Goal: Task Accomplishment & Management: Use online tool/utility

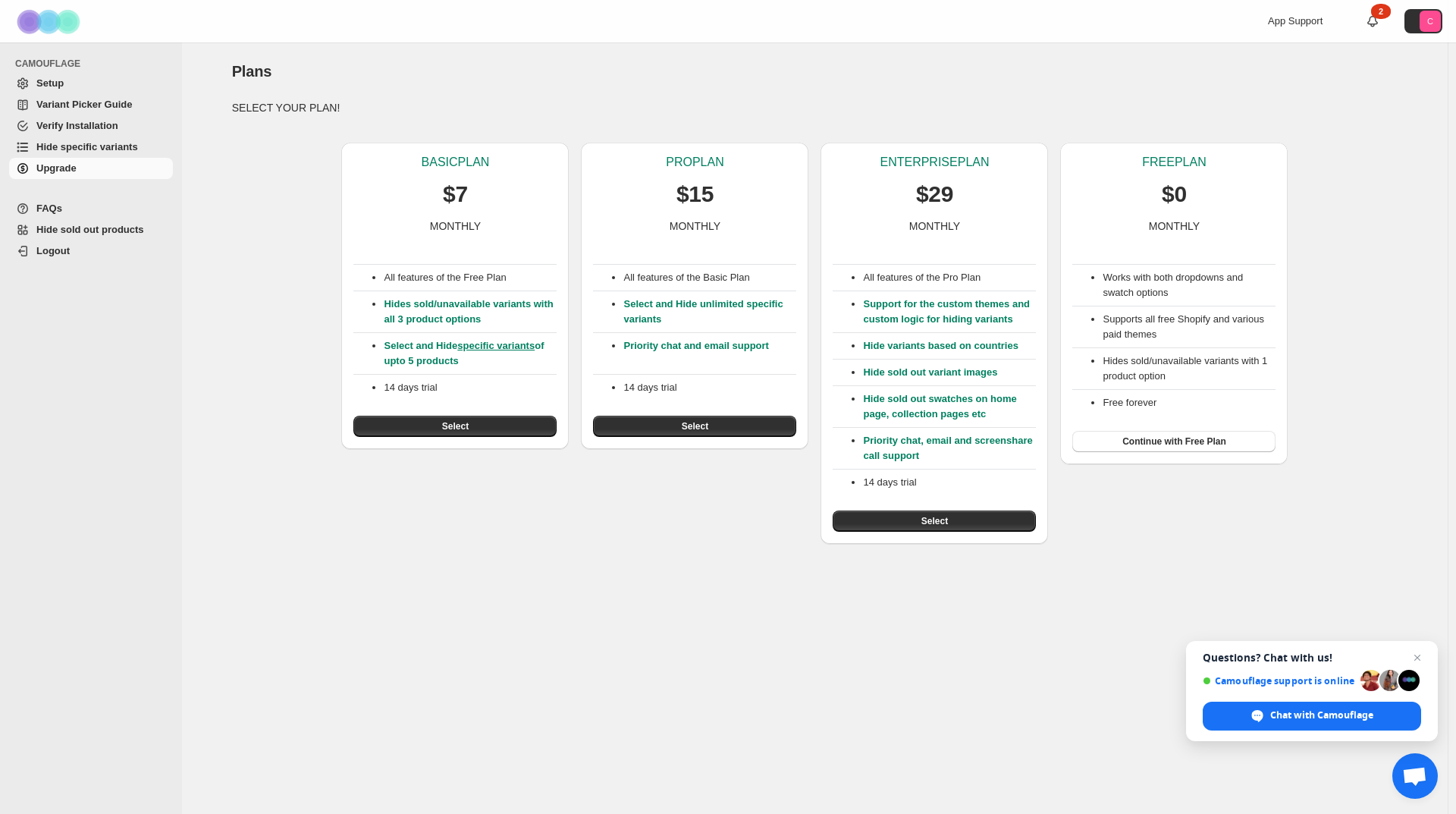
click at [1183, 532] on div "BASIC PLAN $7 MONTHLY All features of the Free Plan Hides sold/unavailable vari…" at bounding box center [809, 337] width 1178 height 414
click at [1124, 446] on button "Continue with Free Plan" at bounding box center [1173, 442] width 203 height 21
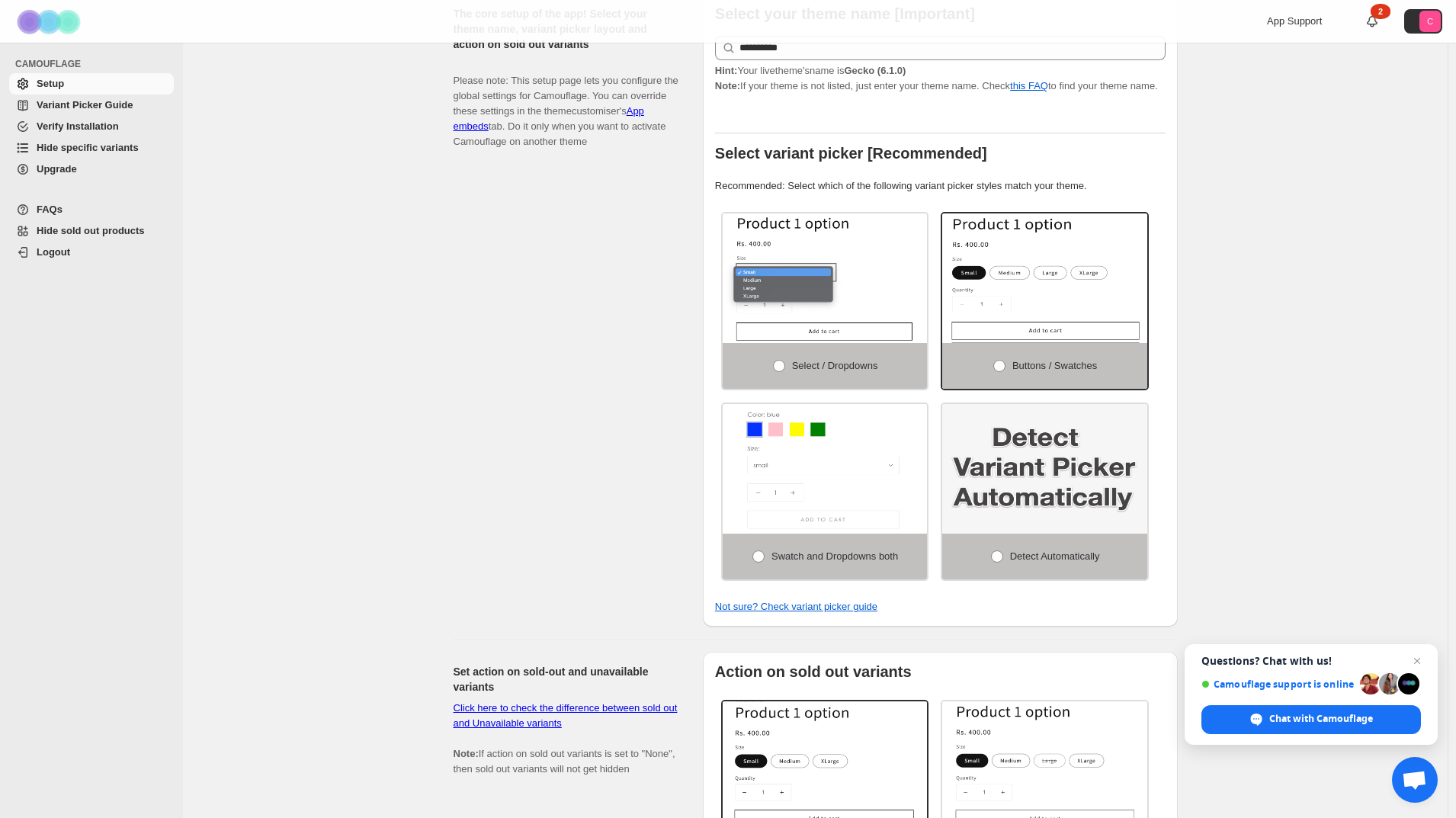
scroll to position [229, 0]
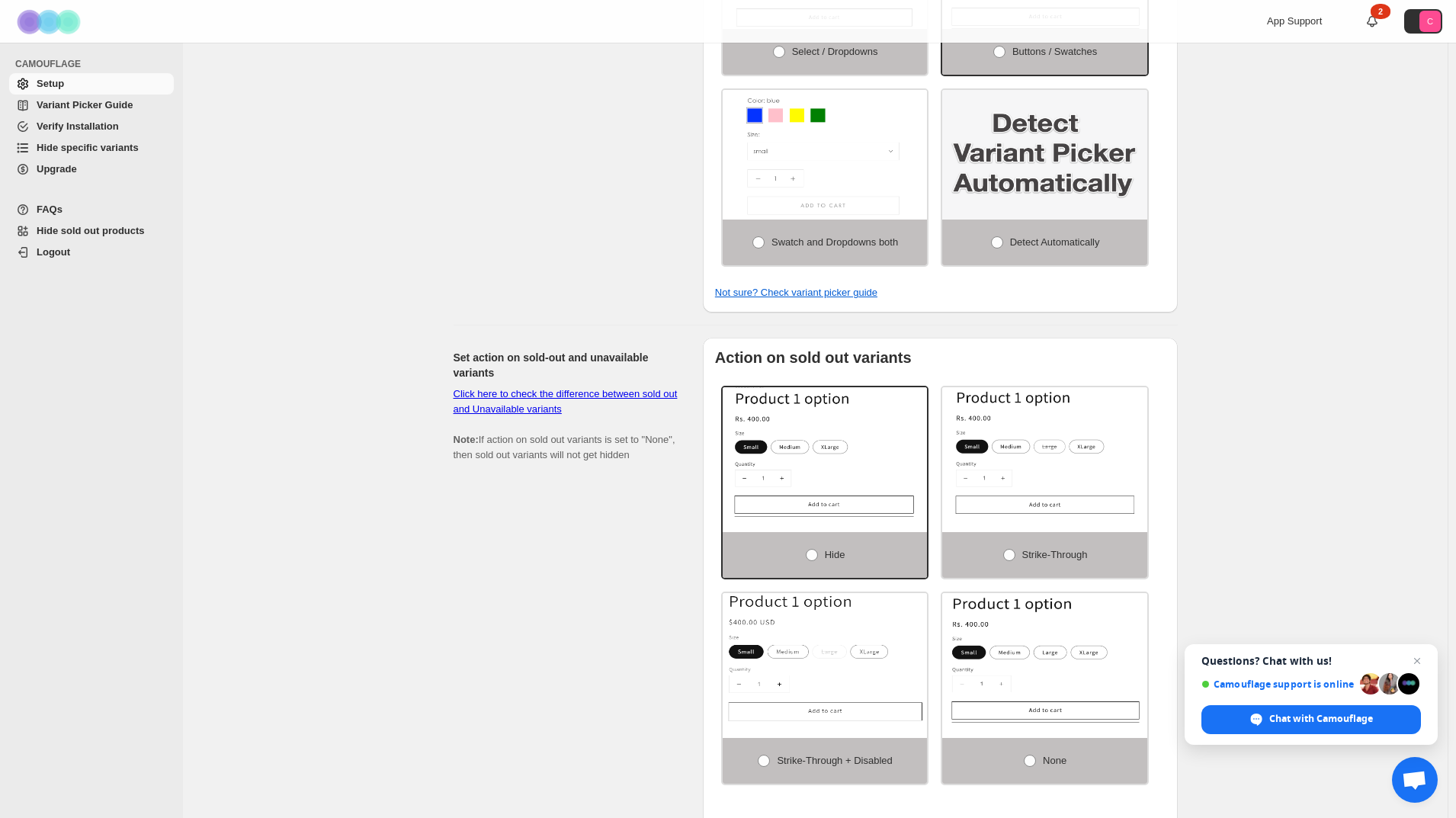
scroll to position [762, 0]
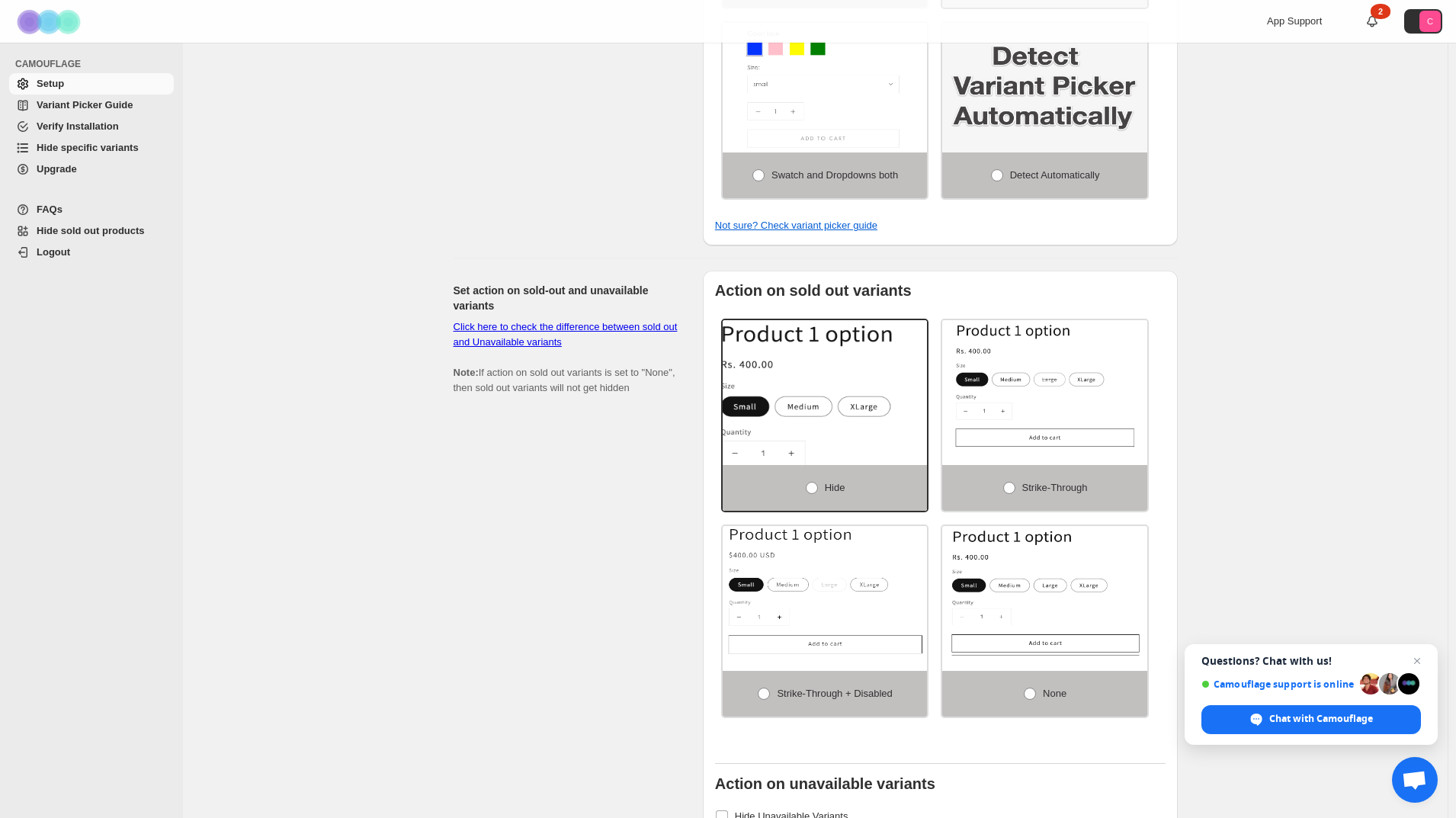
click at [841, 391] on img at bounding box center [856, 414] width 307 height 194
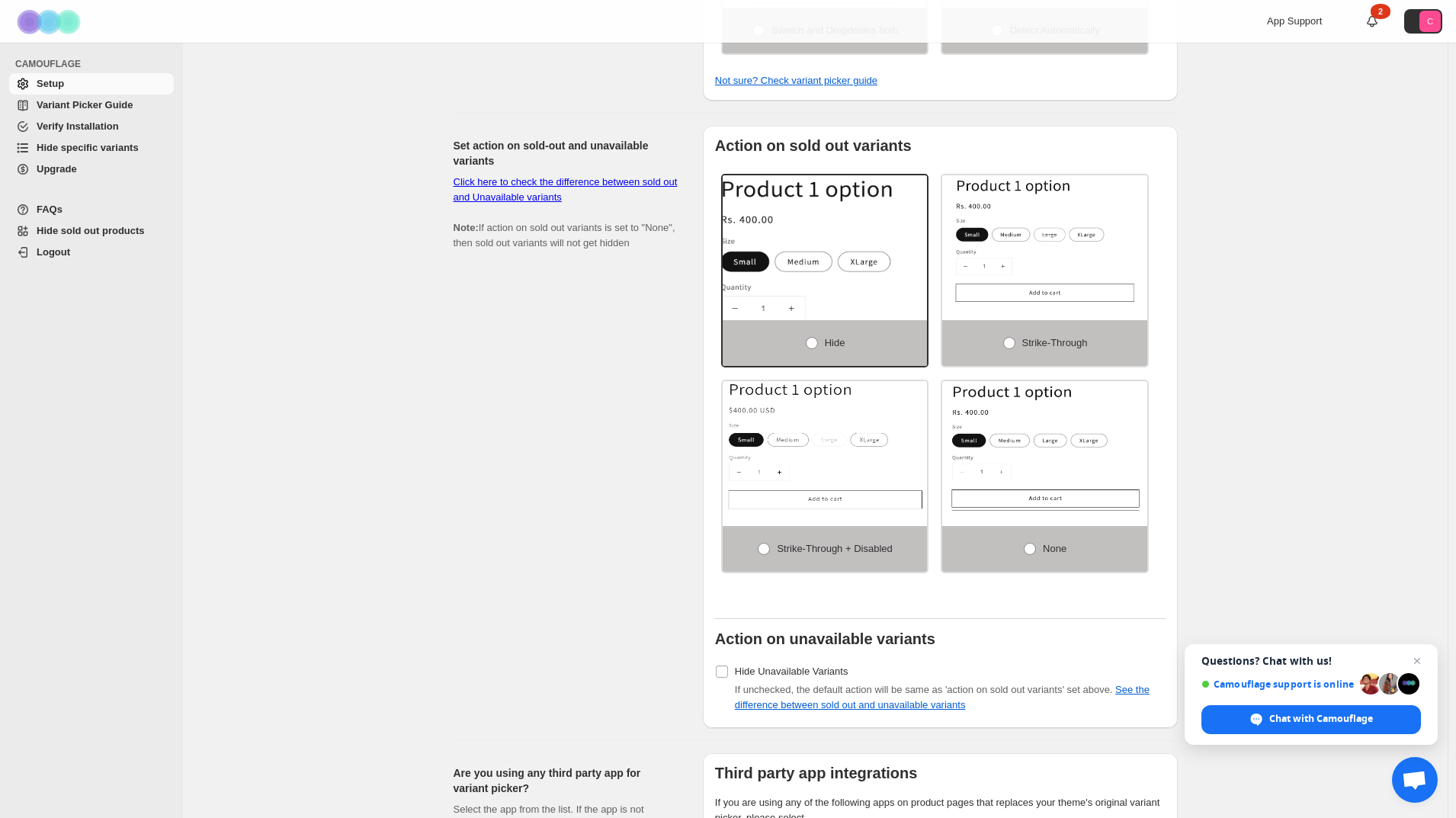
scroll to position [1067, 0]
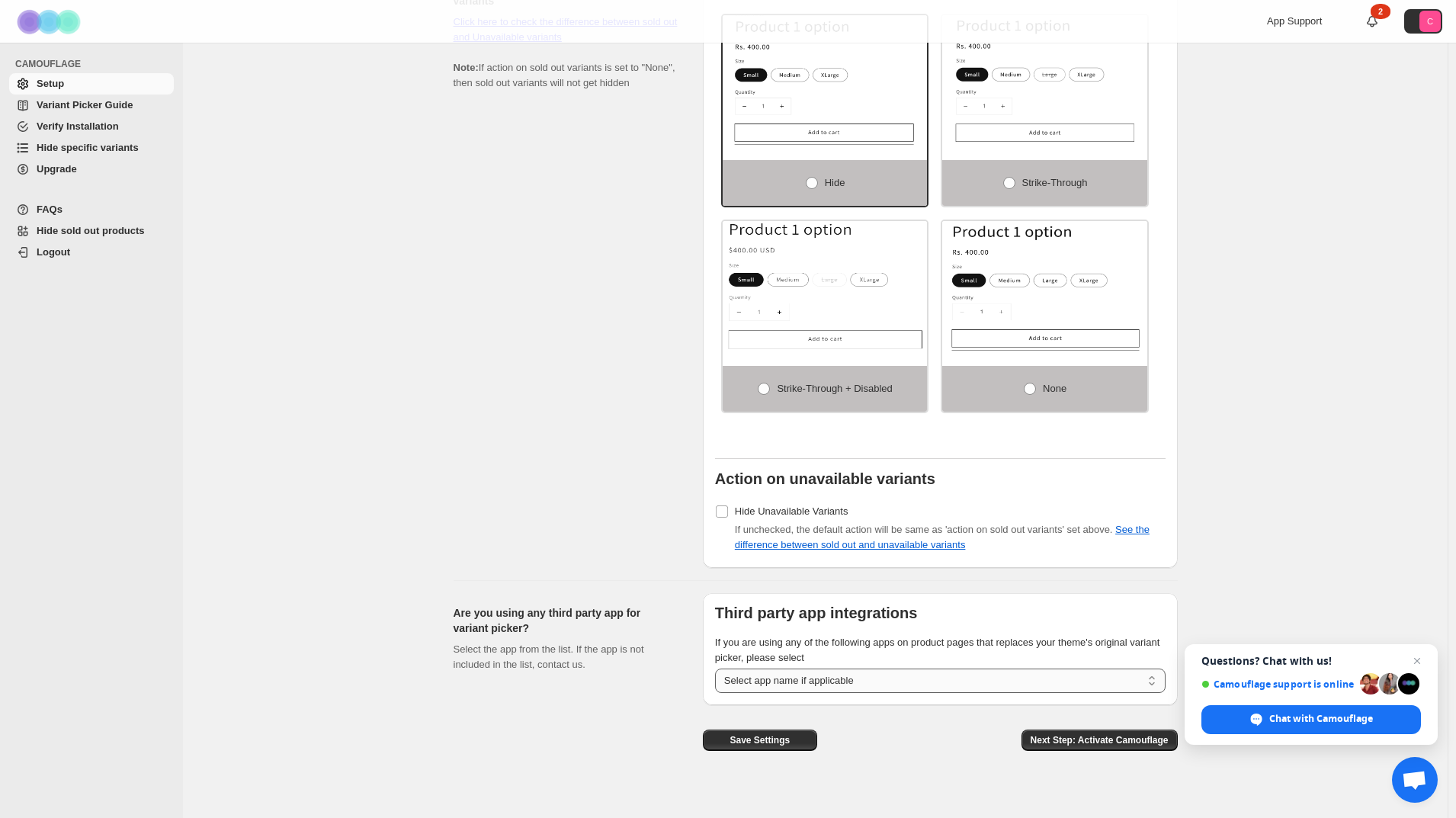
click at [909, 669] on select "**********" at bounding box center [940, 681] width 450 height 25
click at [506, 388] on div "Set action on sold-out and unavailable variants Click here to check the differe…" at bounding box center [572, 266] width 237 height 602
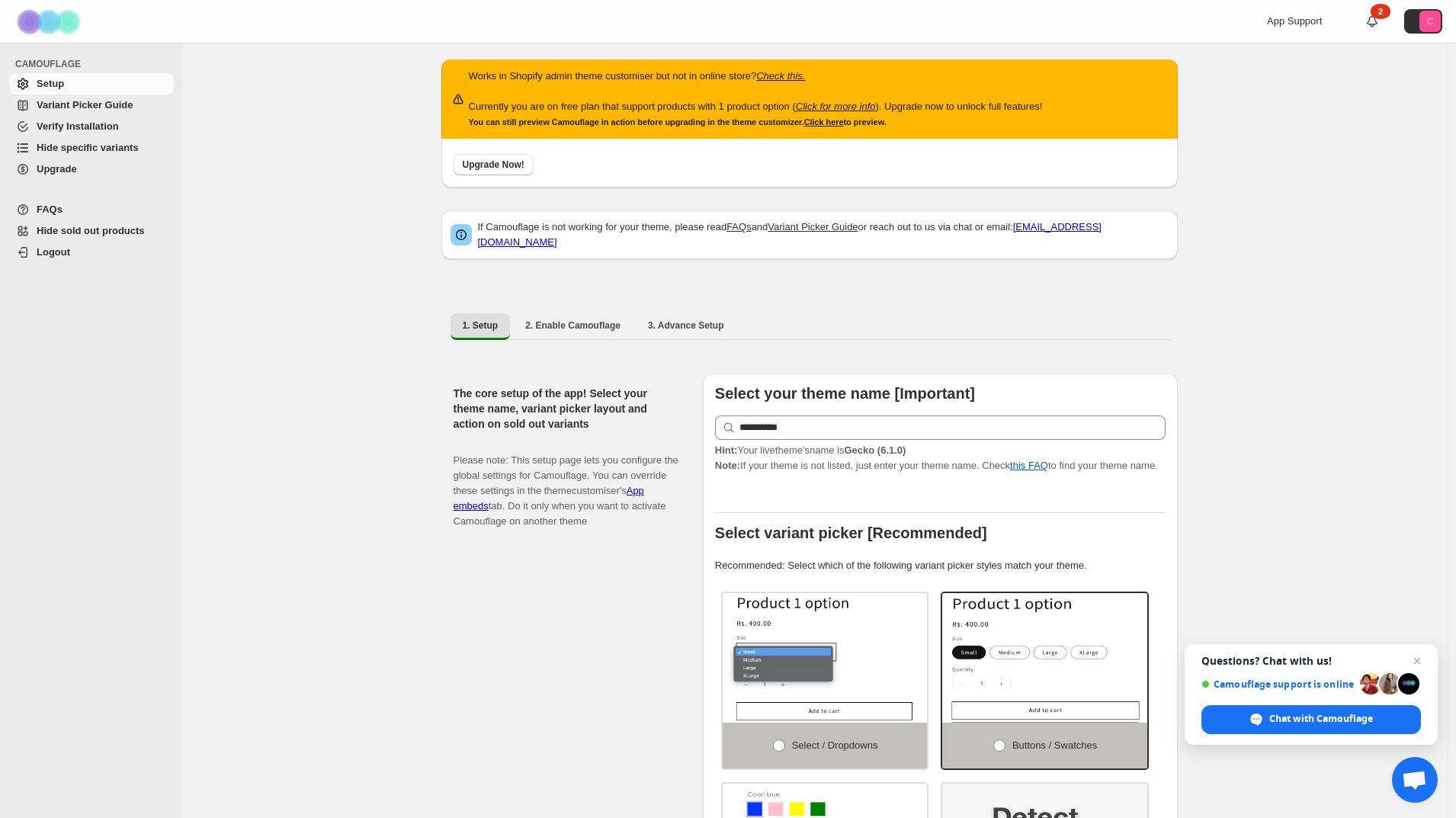
scroll to position [0, 0]
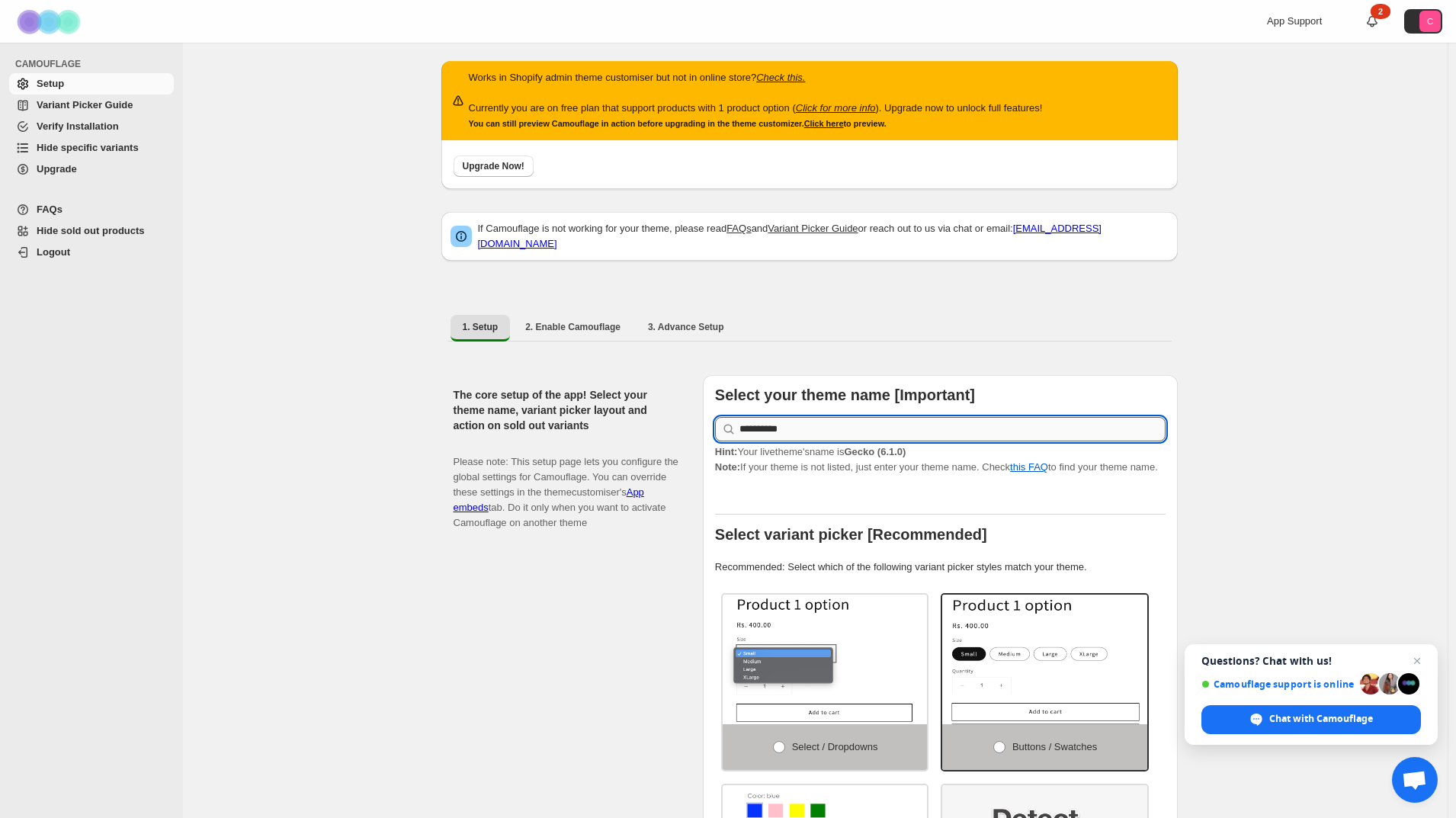
click at [831, 423] on input "**********" at bounding box center [952, 429] width 426 height 25
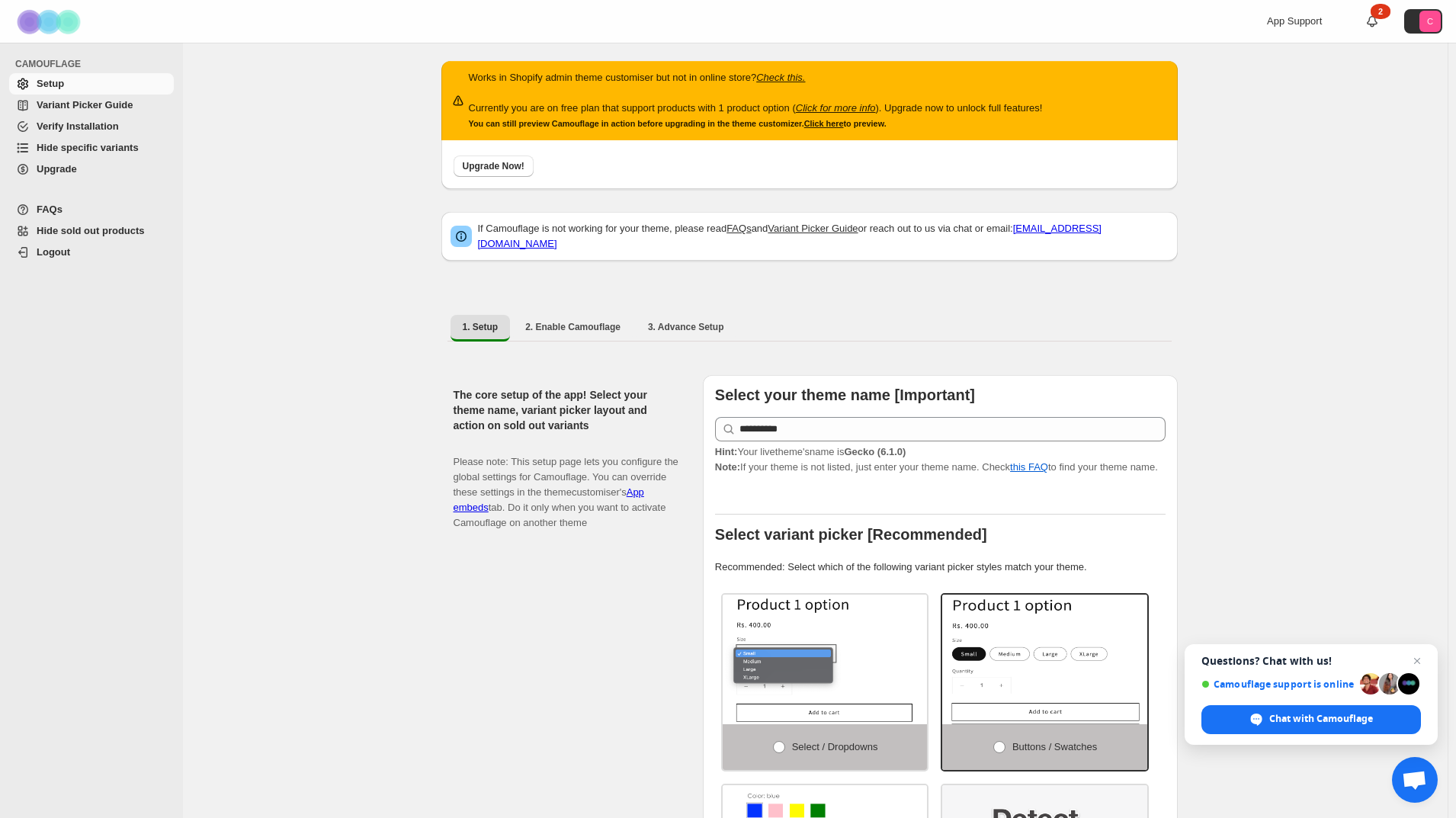
click at [510, 522] on div "The core setup of the app! Select your theme name, variant picker layout and ac…" at bounding box center [572, 691] width 237 height 633
drag, startPoint x: 733, startPoint y: 449, endPoint x: 752, endPoint y: 449, distance: 19.0
click at [747, 449] on span "Hint: Your live theme's name is Gecko (6.1.0)" at bounding box center [810, 451] width 191 height 11
drag, startPoint x: 815, startPoint y: 450, endPoint x: 854, endPoint y: 450, distance: 39.0
click at [853, 450] on p "Hint: Your live theme's name is Gecko (6.1.0) Note: If your theme is not listed…" at bounding box center [940, 460] width 450 height 31
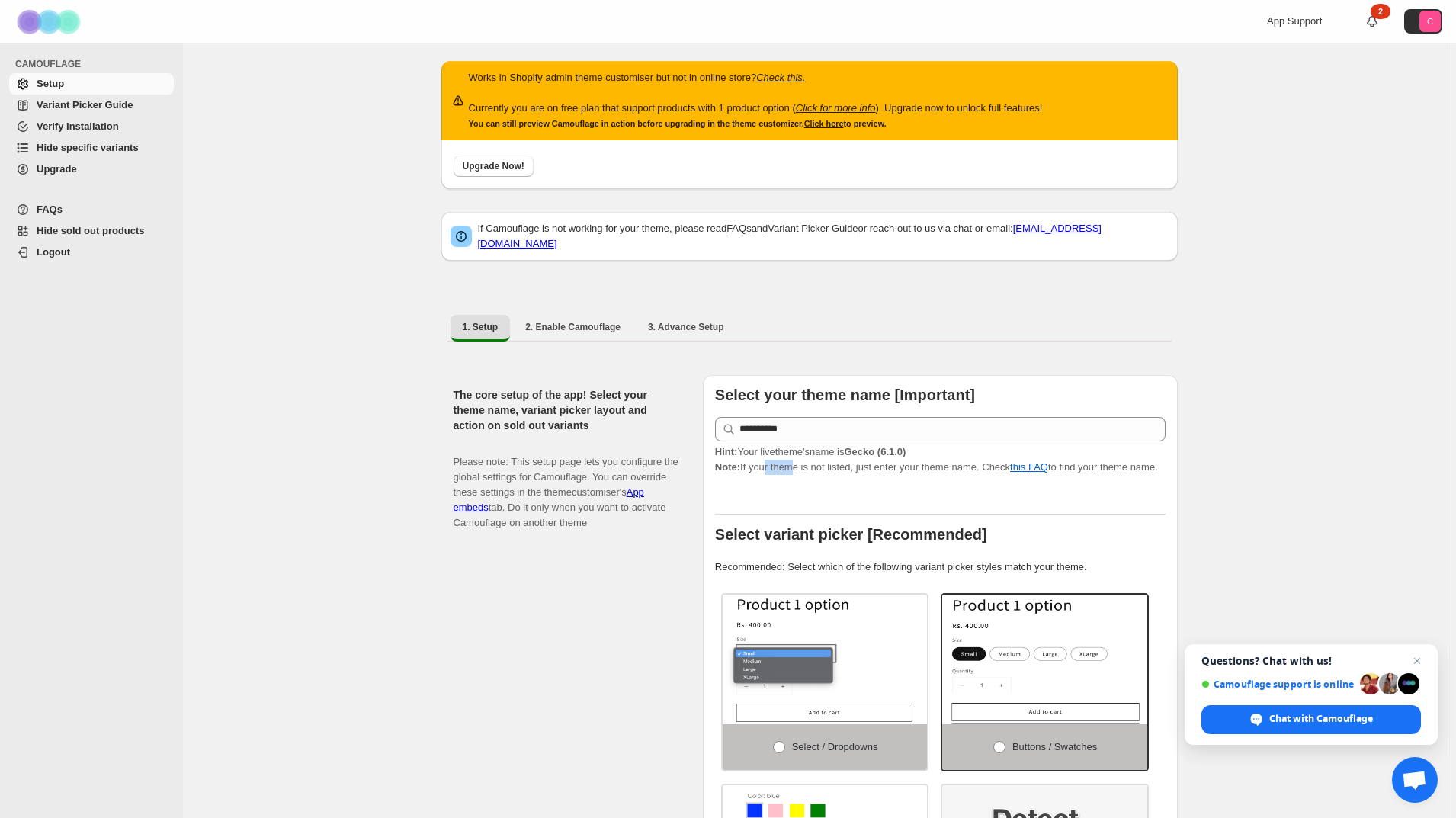
drag, startPoint x: 773, startPoint y: 459, endPoint x: 852, endPoint y: 461, distance: 79.0
click at [848, 461] on p "Hint: Your live theme's name is Gecko (6.1.0) Note: If your theme is not listed…" at bounding box center [940, 460] width 450 height 31
drag, startPoint x: 926, startPoint y: 462, endPoint x: 980, endPoint y: 467, distance: 54.2
click at [980, 467] on div "**********" at bounding box center [940, 691] width 450 height 608
click at [576, 327] on button "2. Enable Camouflage" at bounding box center [573, 327] width 120 height 25
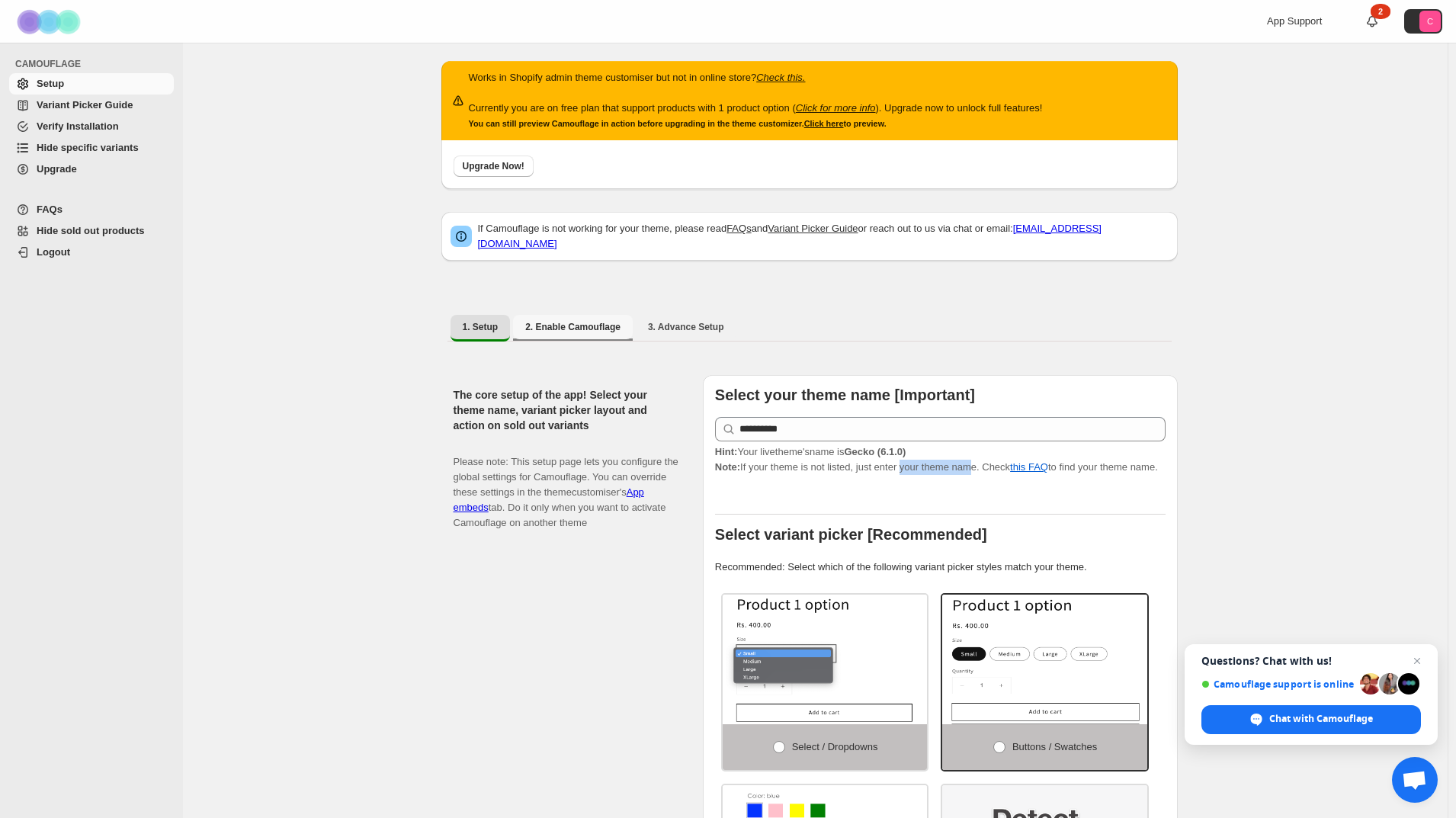
select select "**********"
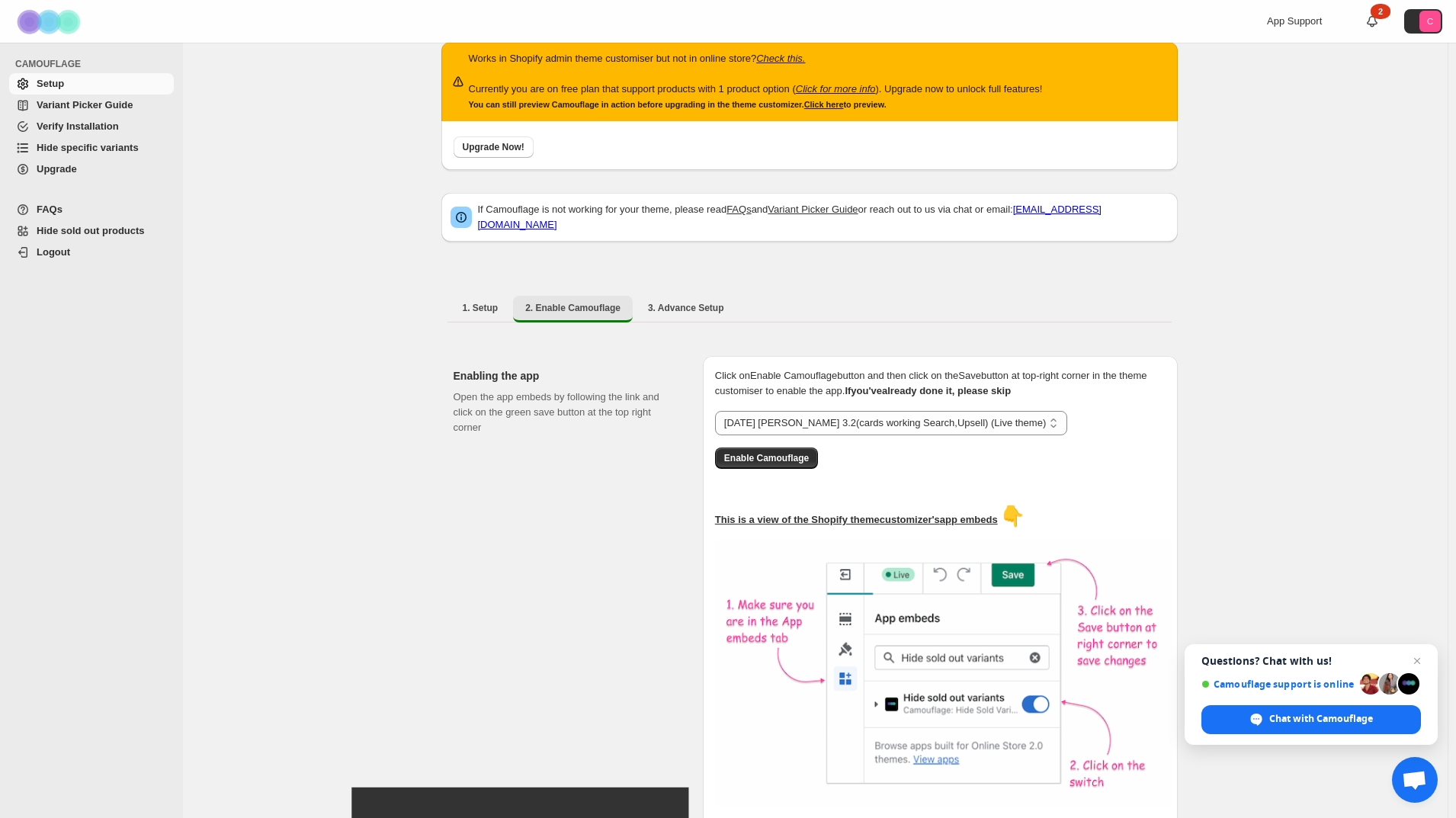
scroll to position [153, 0]
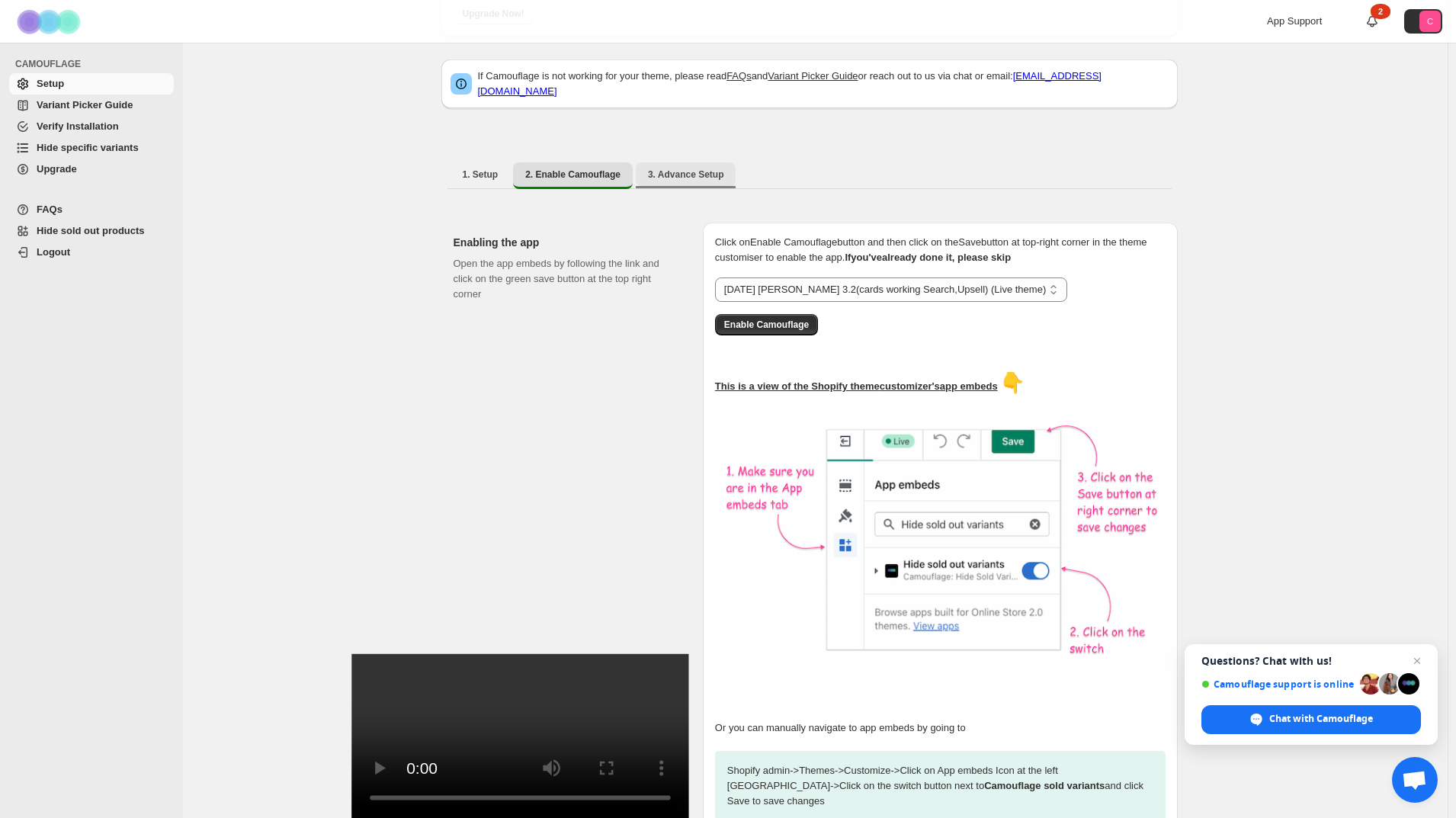
click at [681, 172] on button "3. Advance Setup" at bounding box center [686, 175] width 101 height 25
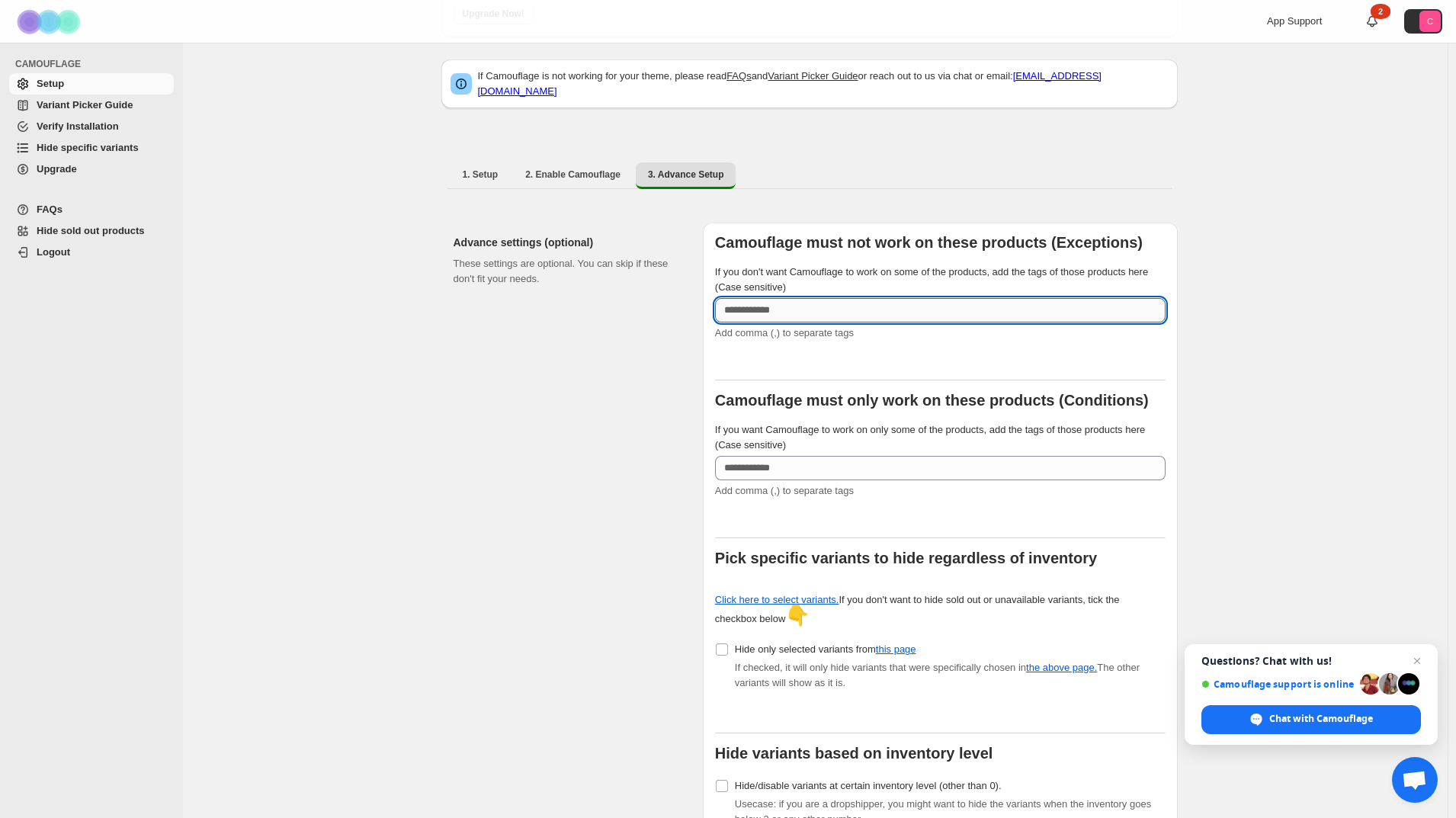
click at [847, 298] on input "If you don't want Camouflage to work on some of the products, add the tags of t…" at bounding box center [940, 311] width 450 height 25
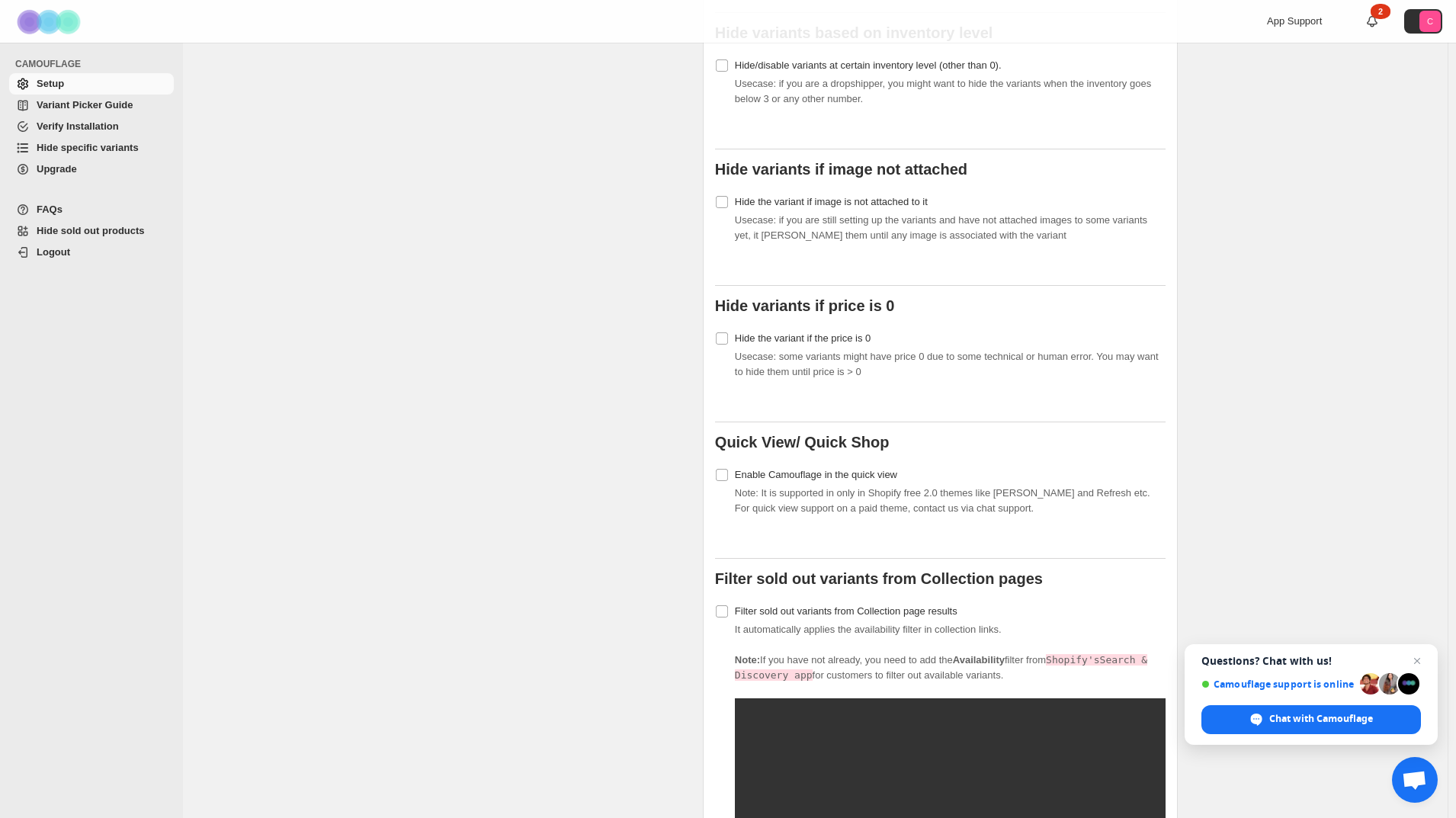
scroll to position [1144, 0]
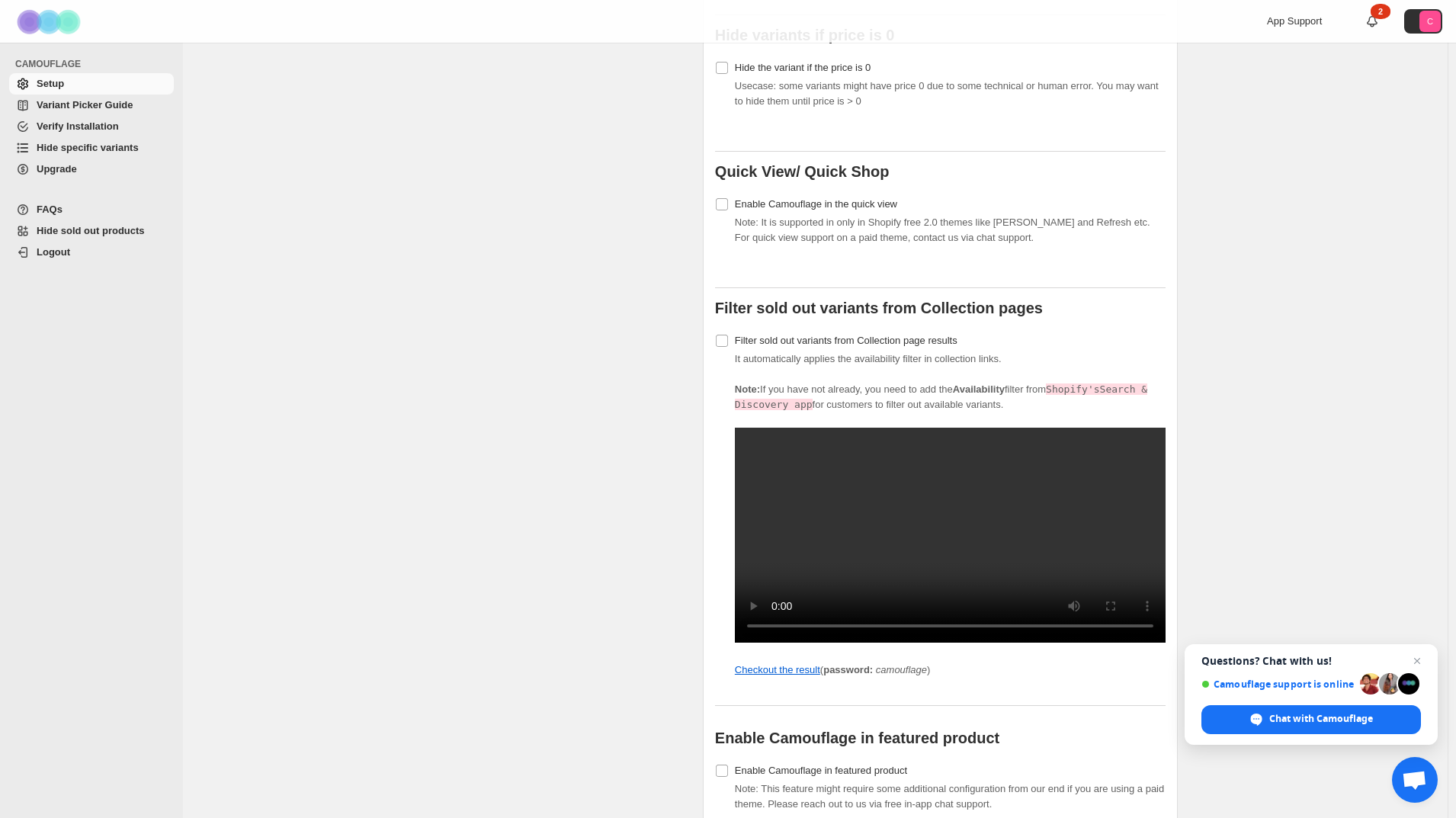
drag, startPoint x: 218, startPoint y: 484, endPoint x: 229, endPoint y: 478, distance: 12.5
click at [217, 484] on div "Works in Shopify admin theme customiser but not in online store? Check this. Cu…" at bounding box center [814, 60] width 1265 height 2322
drag, startPoint x: 737, startPoint y: 305, endPoint x: 842, endPoint y: 316, distance: 105.6
click at [842, 316] on div "Camouflage must not work on these products (Exceptions) If you don't want Camou…" at bounding box center [940, 99] width 450 height 1710
drag, startPoint x: 809, startPoint y: 334, endPoint x: 930, endPoint y: 337, distance: 121.0
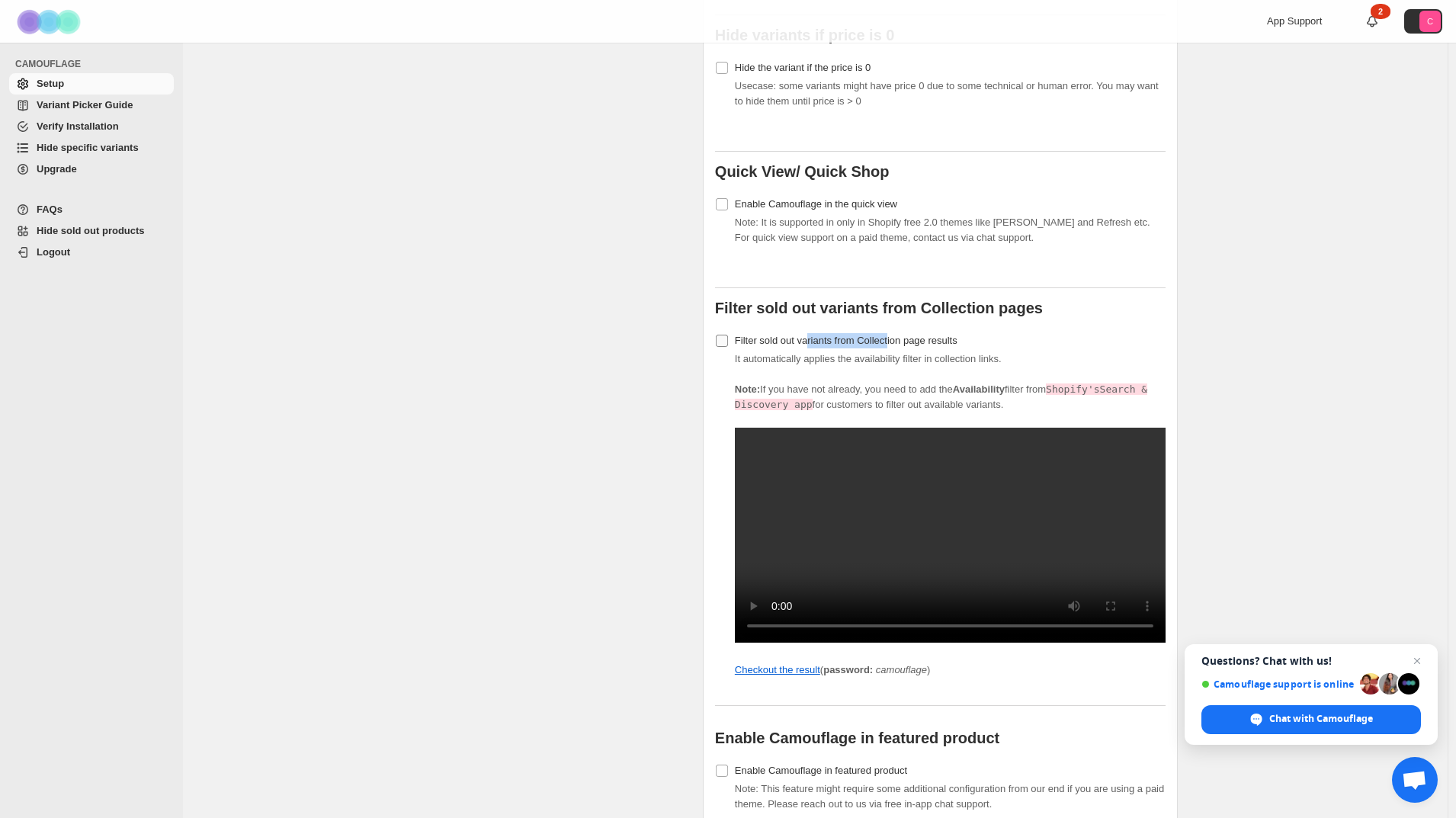
click at [928, 336] on span "Filter sold out variants from Collection page results" at bounding box center [846, 340] width 222 height 11
drag, startPoint x: 816, startPoint y: 378, endPoint x: 949, endPoint y: 373, distance: 133.1
click at [937, 382] on p "Note: If you have not already, you need to add the Availability filter from Sho…" at bounding box center [950, 397] width 431 height 31
drag, startPoint x: 959, startPoint y: 373, endPoint x: 1032, endPoint y: 368, distance: 73.2
click at [1025, 368] on div "It automatically applies the availability filter in collection links. Note: If …" at bounding box center [950, 514] width 431 height 326
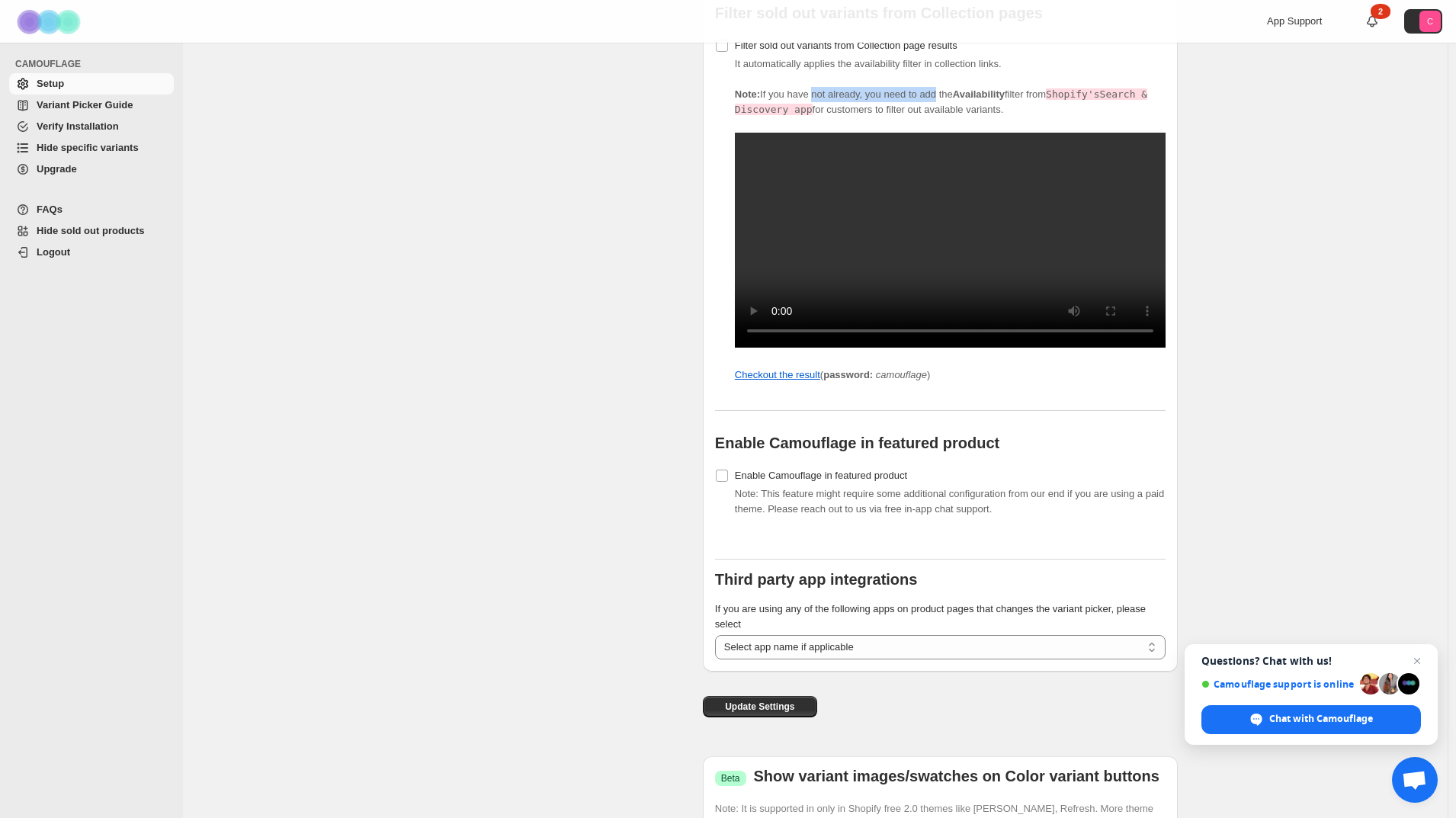
scroll to position [1525, 0]
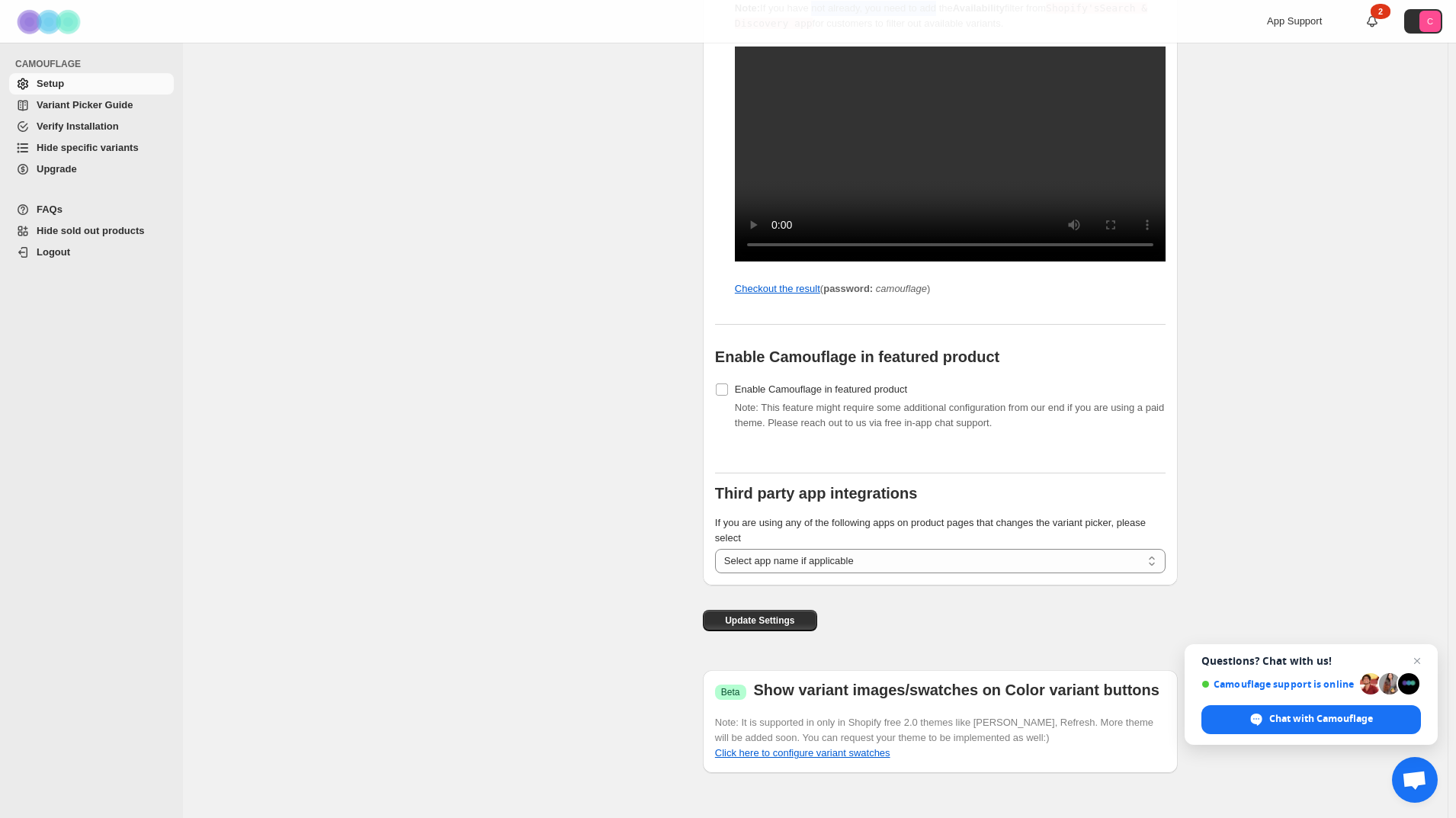
click at [154, 460] on div "CAMOUFLAGE Setup Variant Picker Guide Verify Installation Hide specific variant…" at bounding box center [91, 430] width 183 height 775
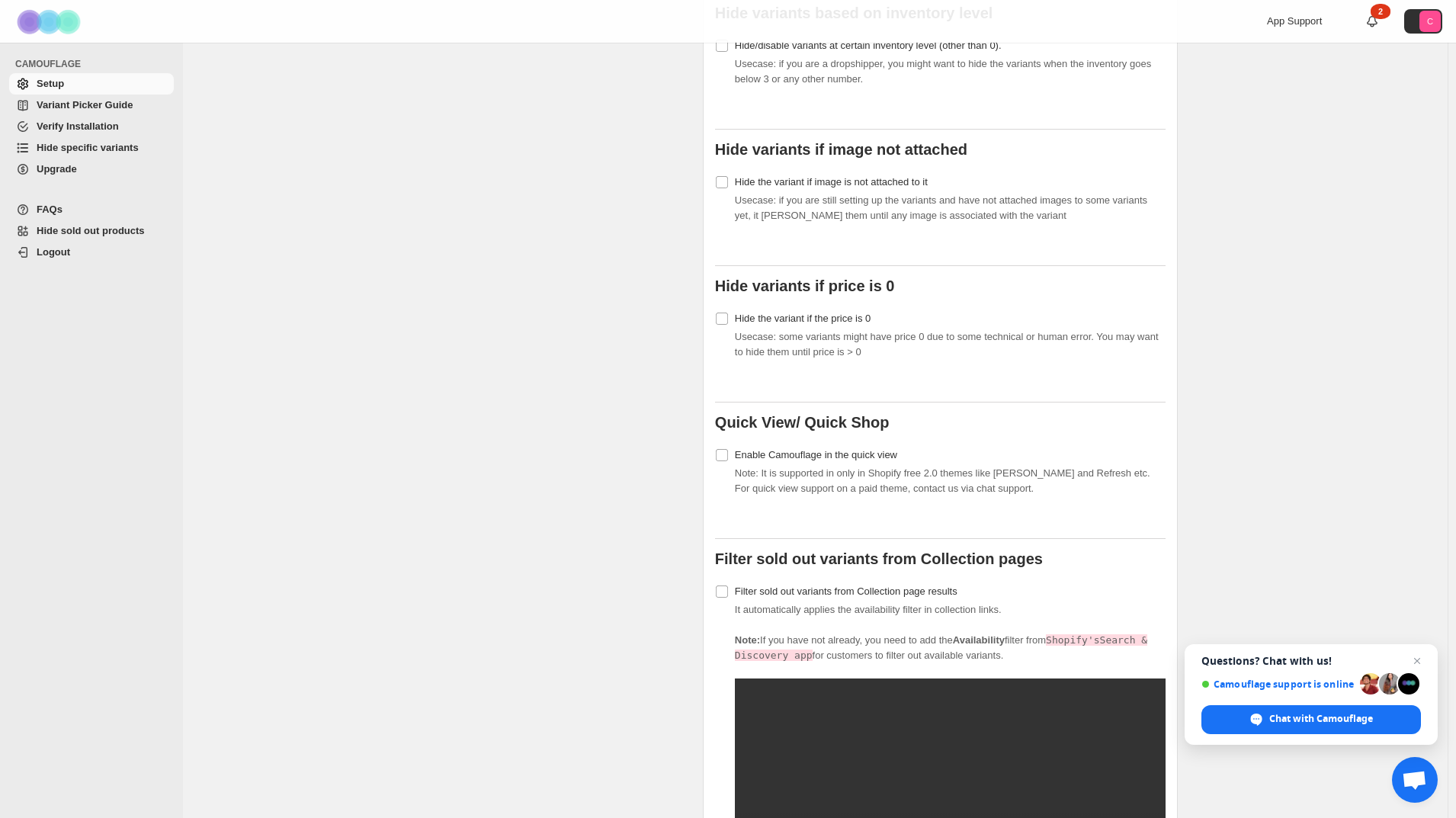
scroll to position [804, 0]
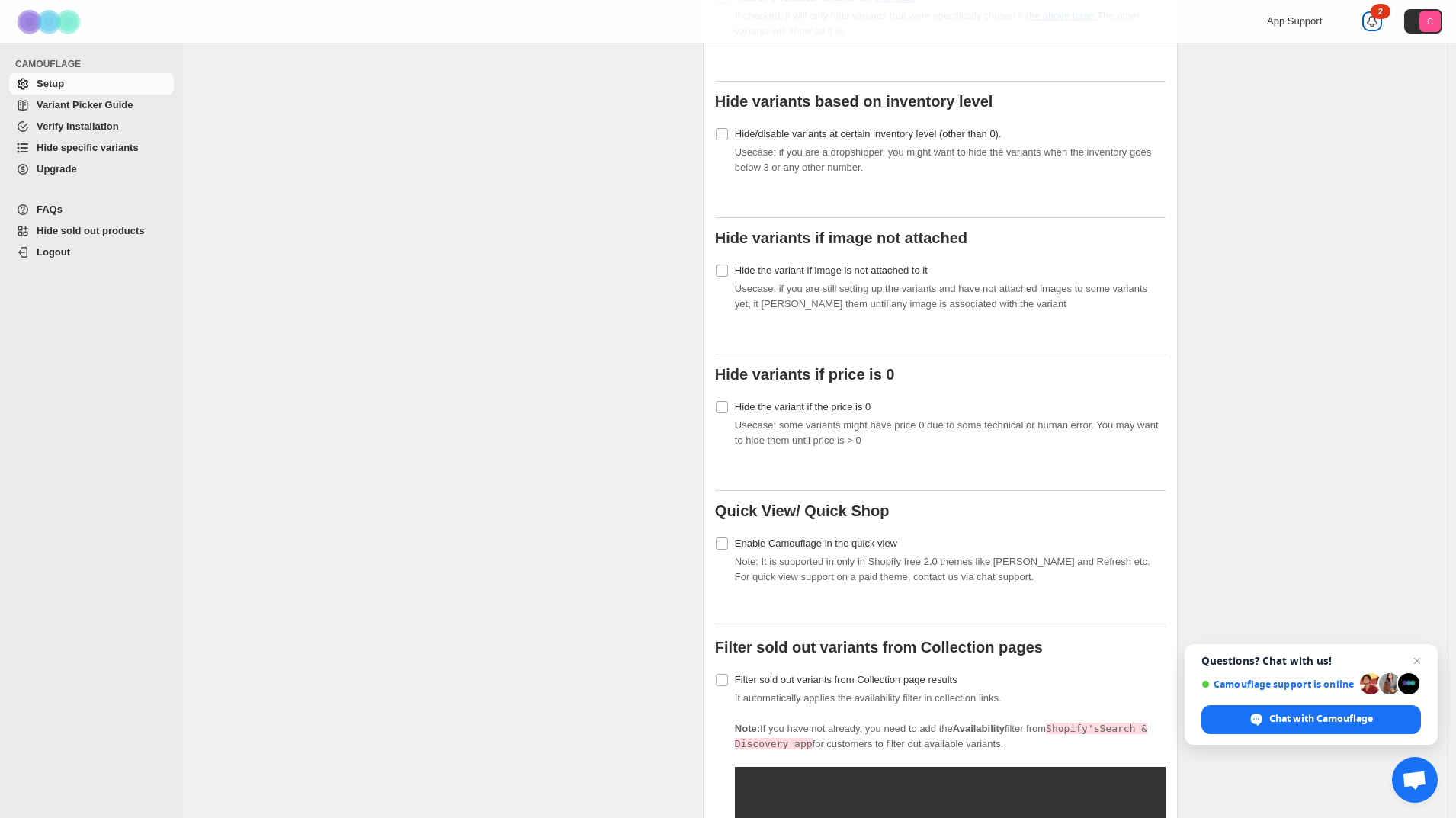
click at [1378, 9] on div "2" at bounding box center [1380, 11] width 19 height 15
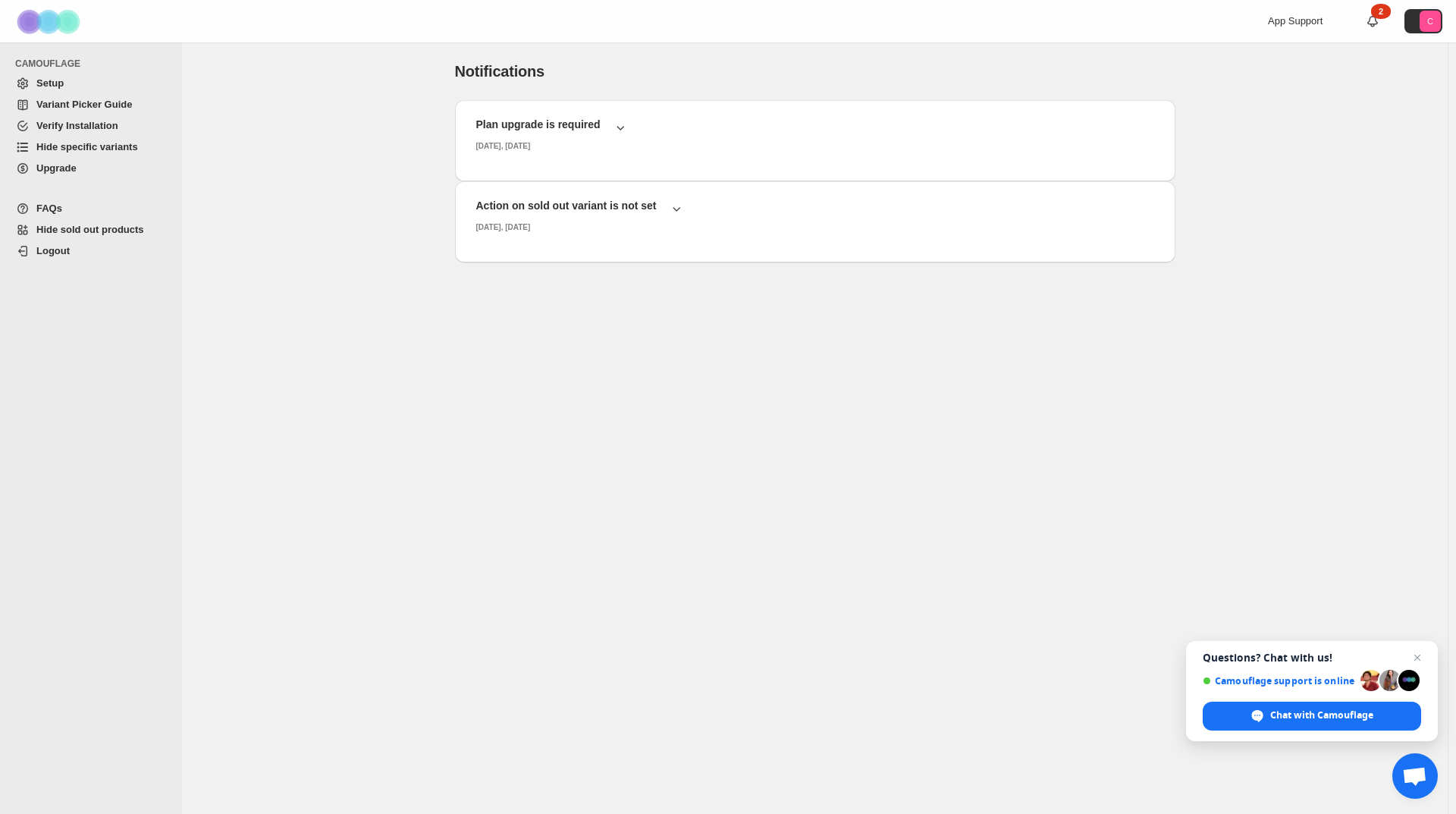
click at [41, 142] on span "Hide specific variants" at bounding box center [87, 147] width 102 height 11
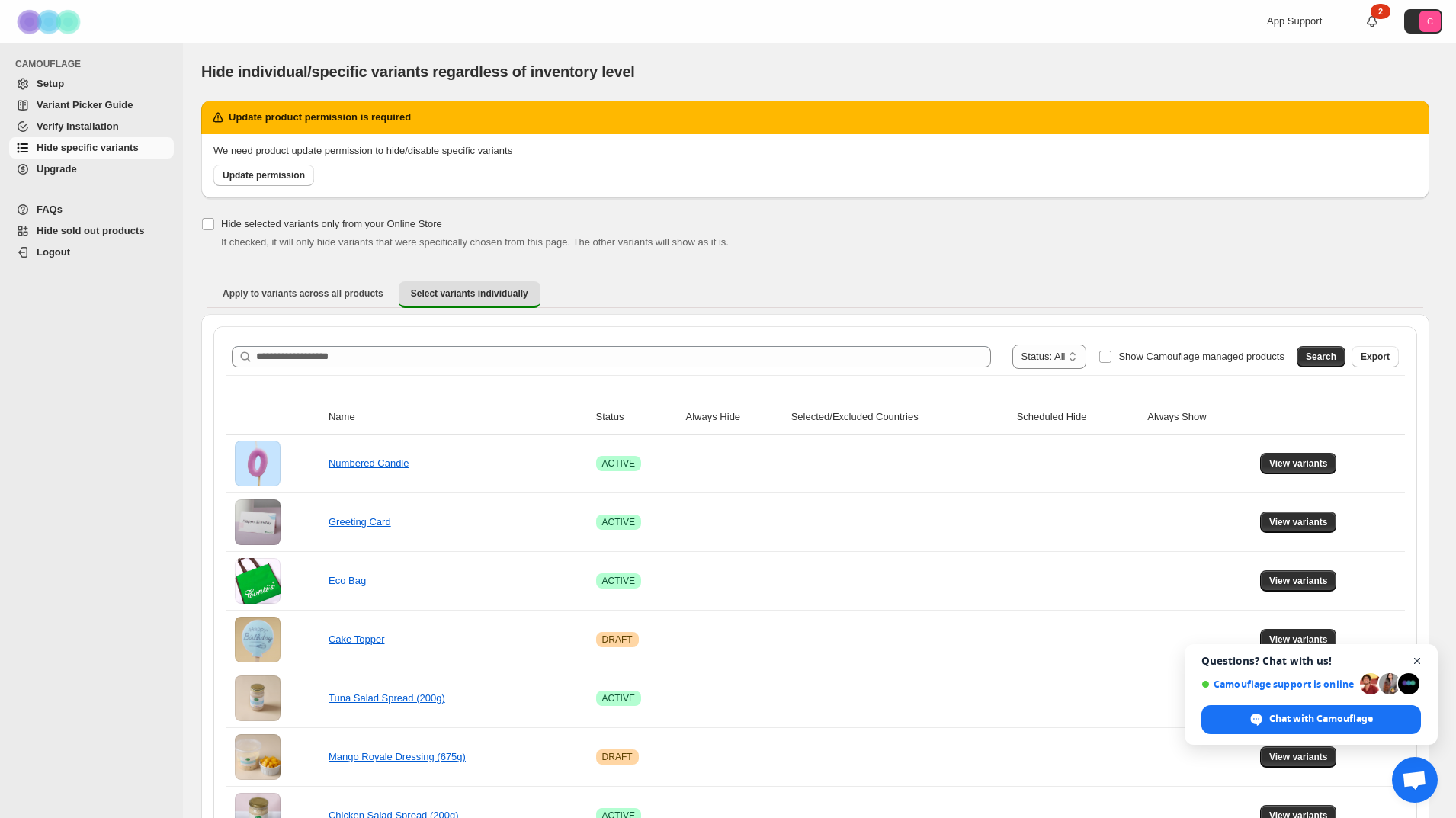
click at [1418, 659] on span "Open chat" at bounding box center [1417, 662] width 19 height 19
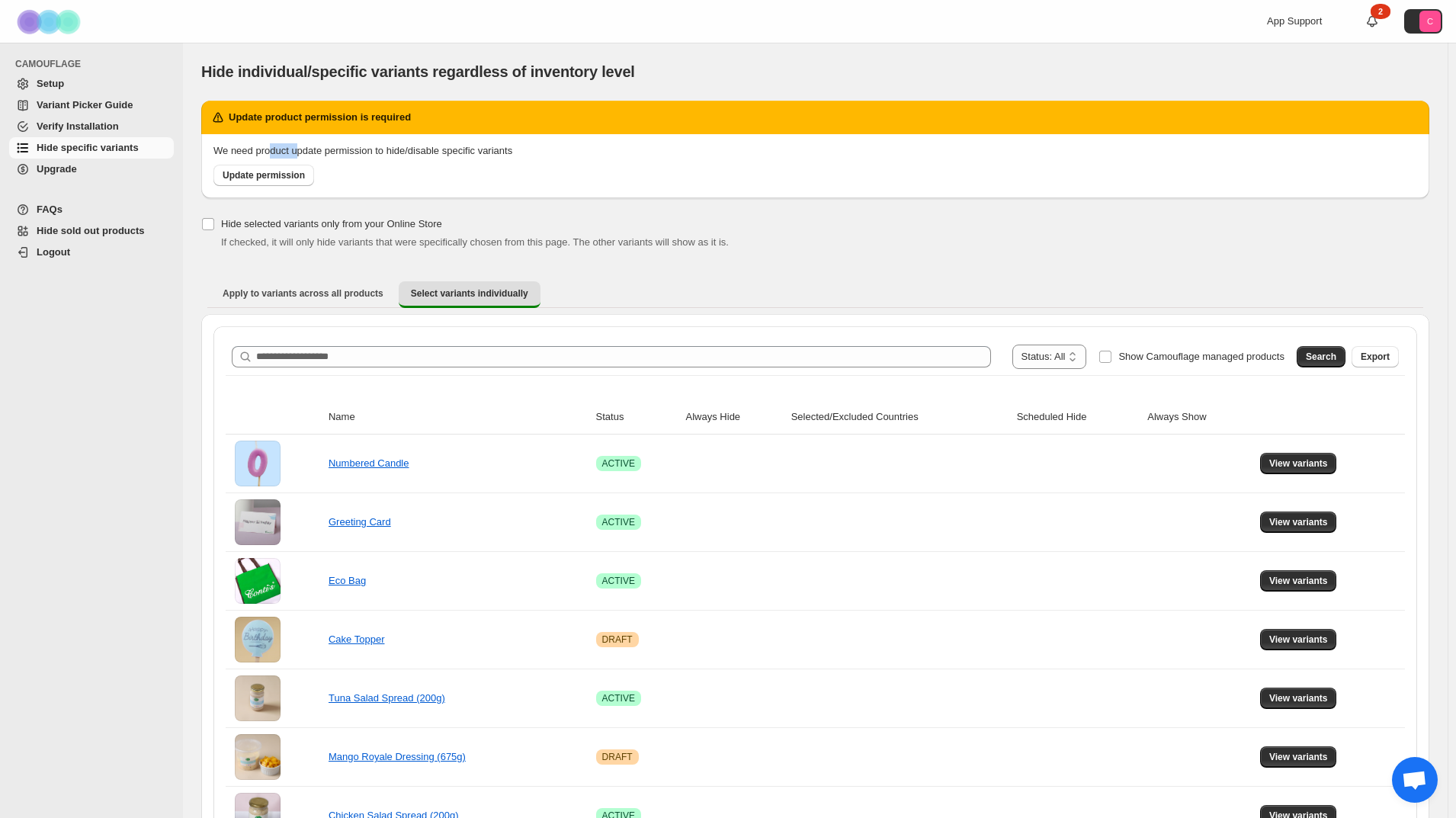
drag, startPoint x: 303, startPoint y: 154, endPoint x: 325, endPoint y: 155, distance: 22.0
click at [320, 155] on span "We need product update permission to hide/disable specific variants" at bounding box center [363, 150] width 299 height 11
drag, startPoint x: 346, startPoint y: 154, endPoint x: 363, endPoint y: 154, distance: 17.0
click at [364, 154] on span "We need product update permission to hide/disable specific variants" at bounding box center [363, 150] width 299 height 11
click at [261, 169] on link "Update permission" at bounding box center [264, 176] width 101 height 21
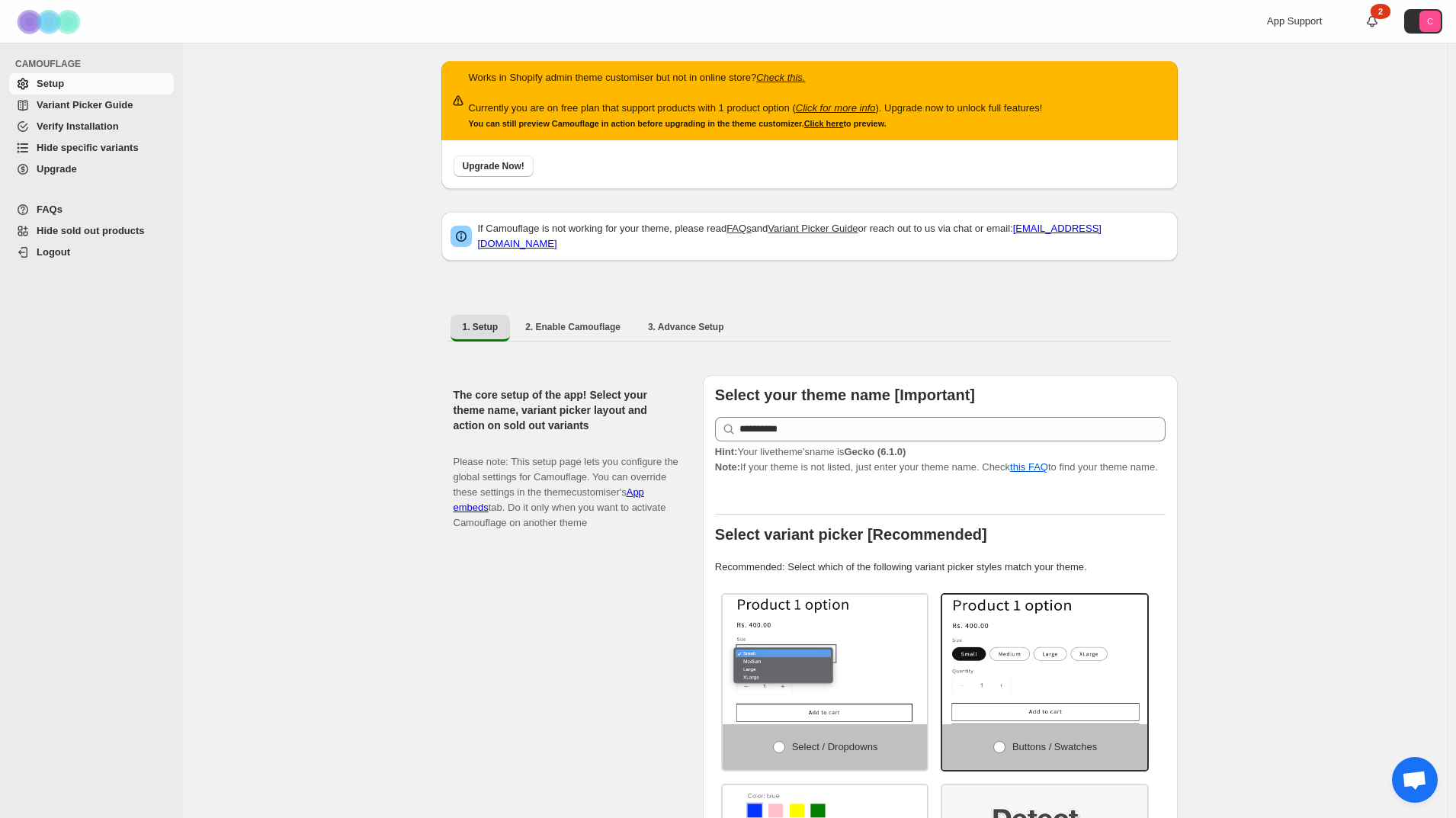
click at [66, 109] on span "Variant Picker Guide" at bounding box center [84, 104] width 96 height 11
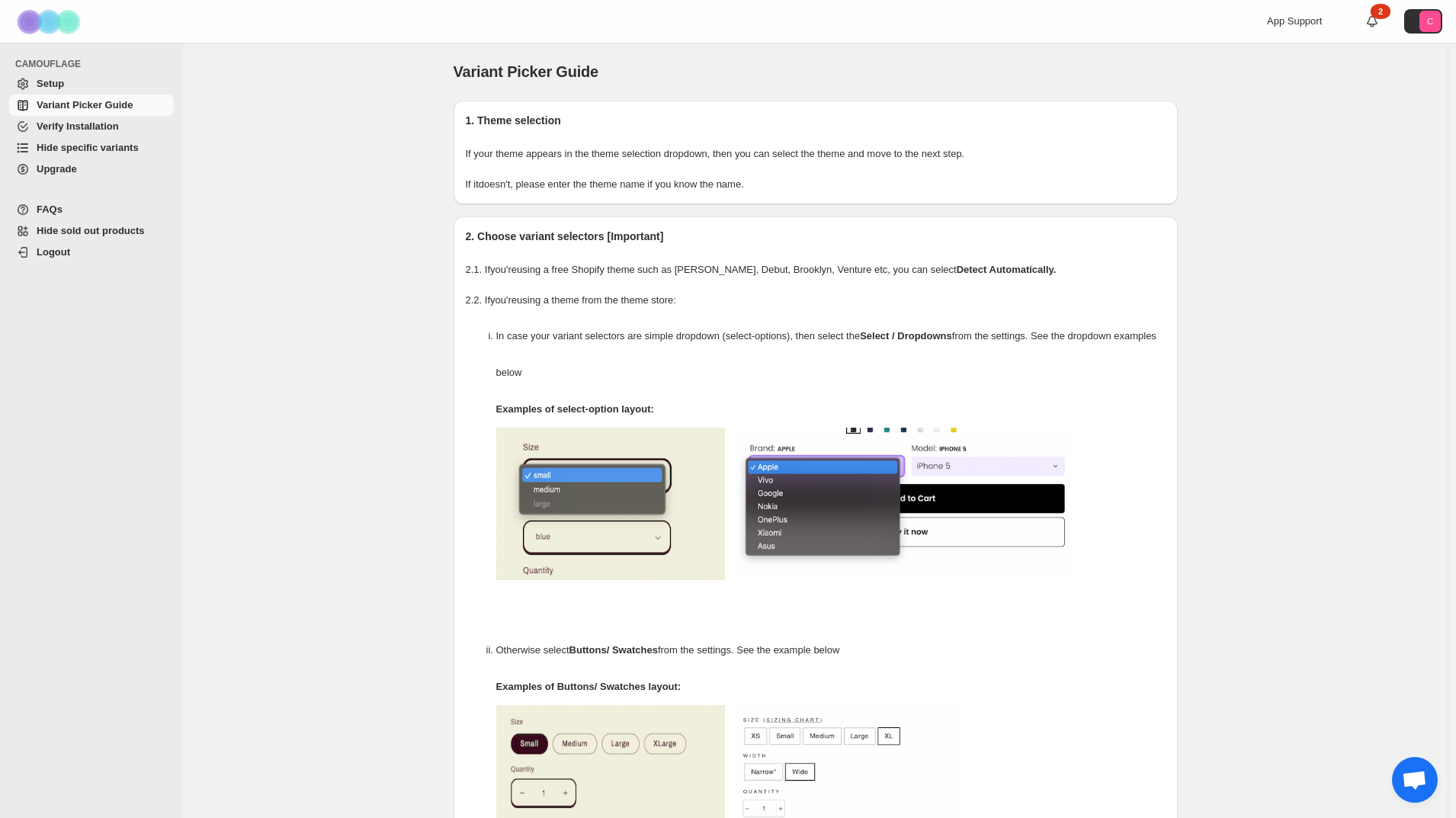
click at [69, 143] on span "Hide specific variants" at bounding box center [87, 147] width 102 height 11
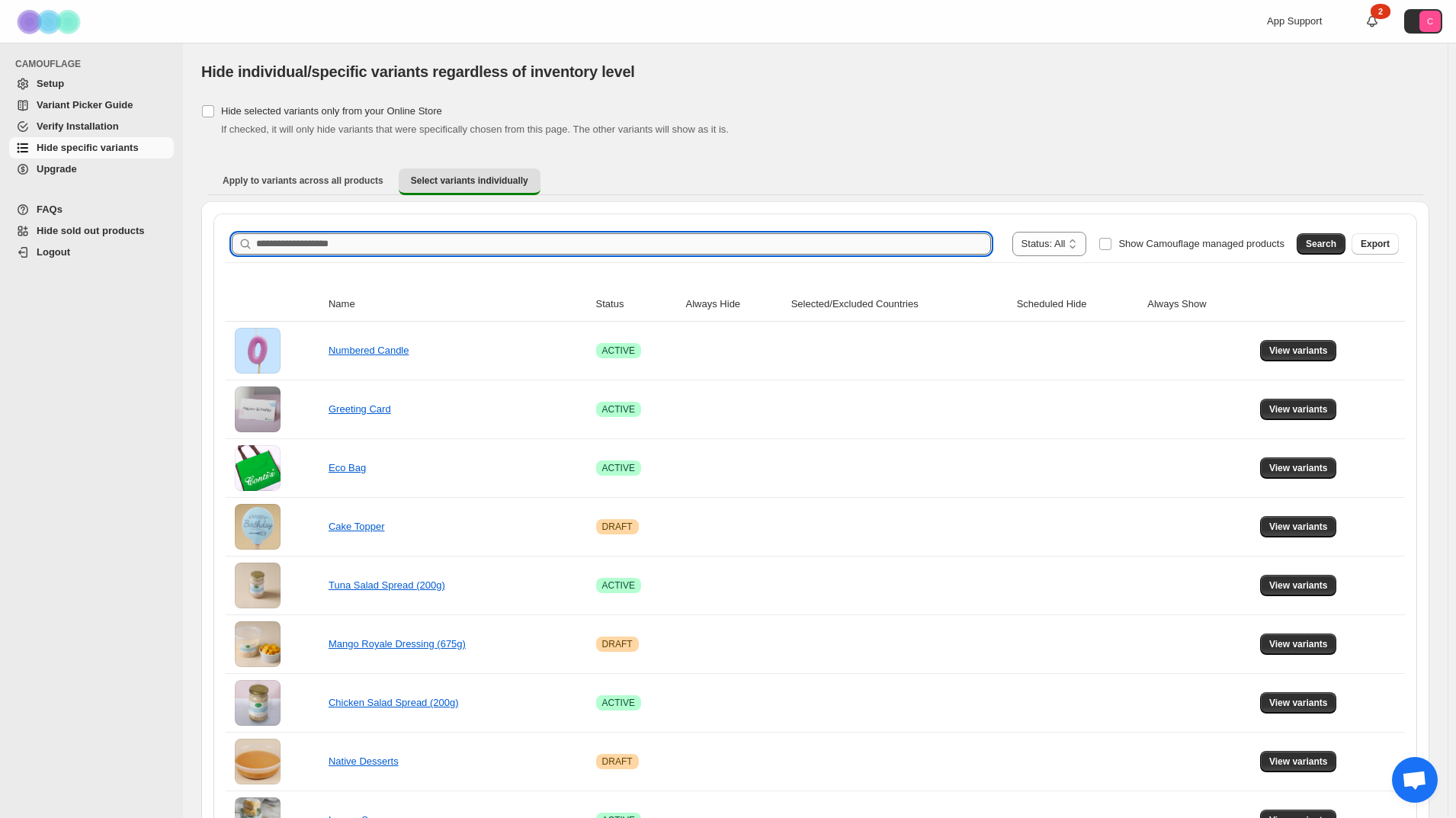
click at [444, 243] on input "Search product name" at bounding box center [623, 244] width 735 height 21
click at [452, 239] on input "********" at bounding box center [610, 244] width 708 height 21
type input "********"
click at [1320, 234] on button "Search" at bounding box center [1320, 244] width 49 height 21
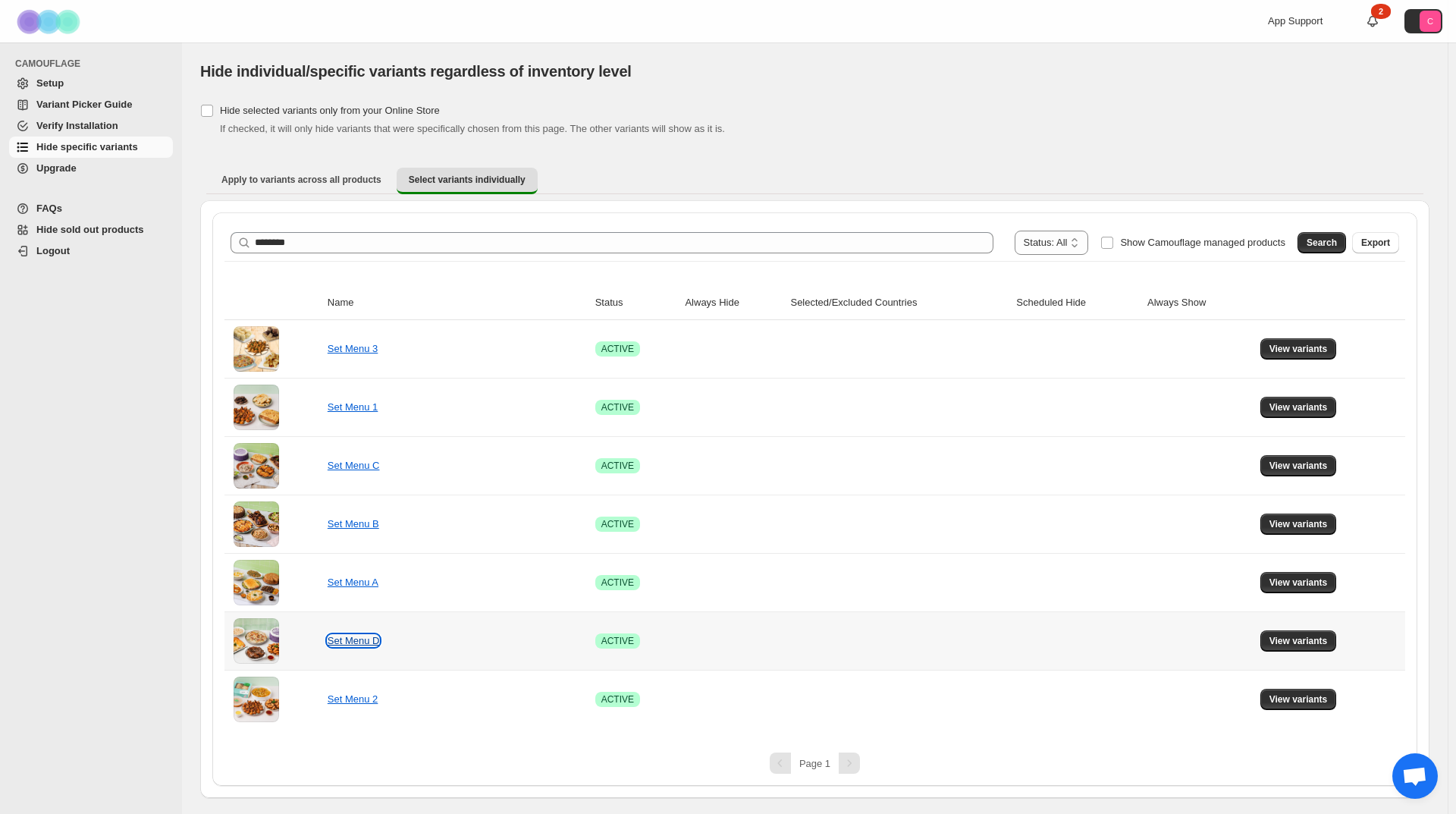
click at [341, 638] on link "Set Menu D" at bounding box center [354, 640] width 53 height 11
click at [1287, 637] on span "View variants" at bounding box center [1299, 641] width 59 height 12
